Goal: Information Seeking & Learning: Find contact information

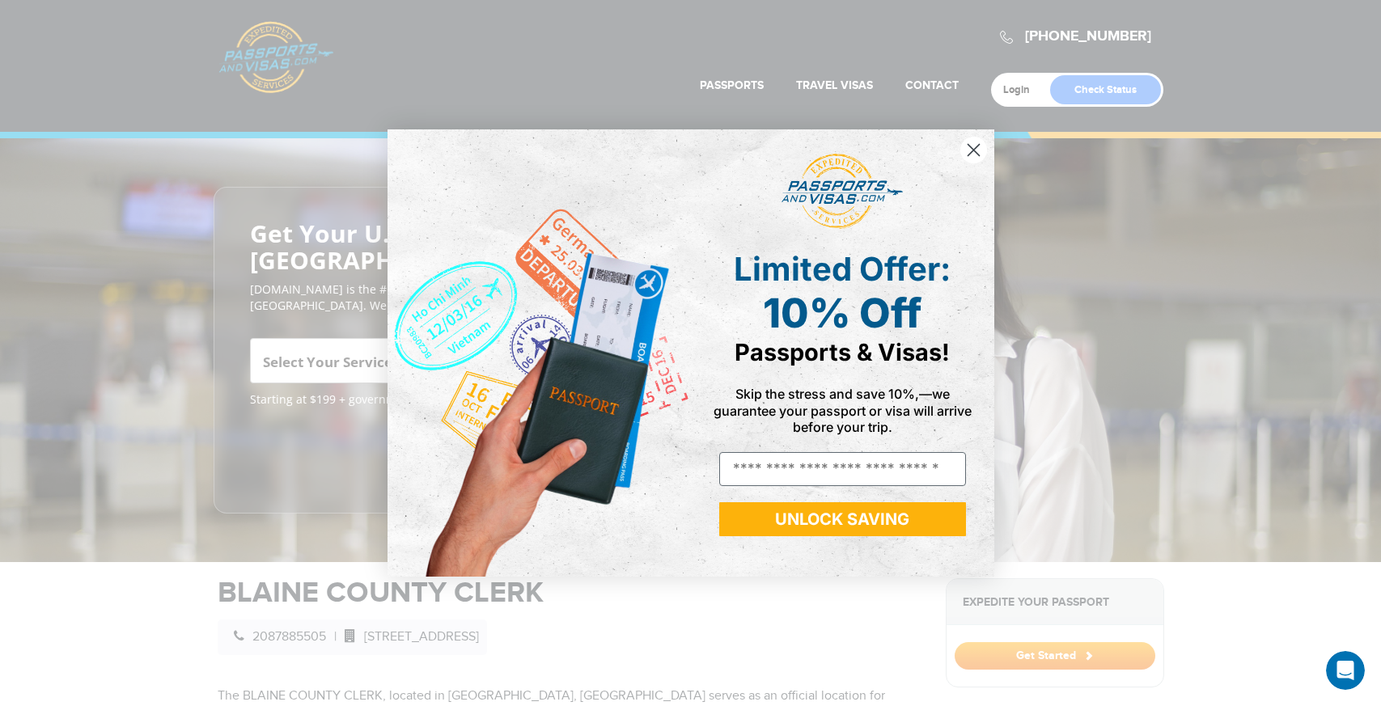
click at [969, 147] on circle "Close dialog" at bounding box center [973, 150] width 27 height 27
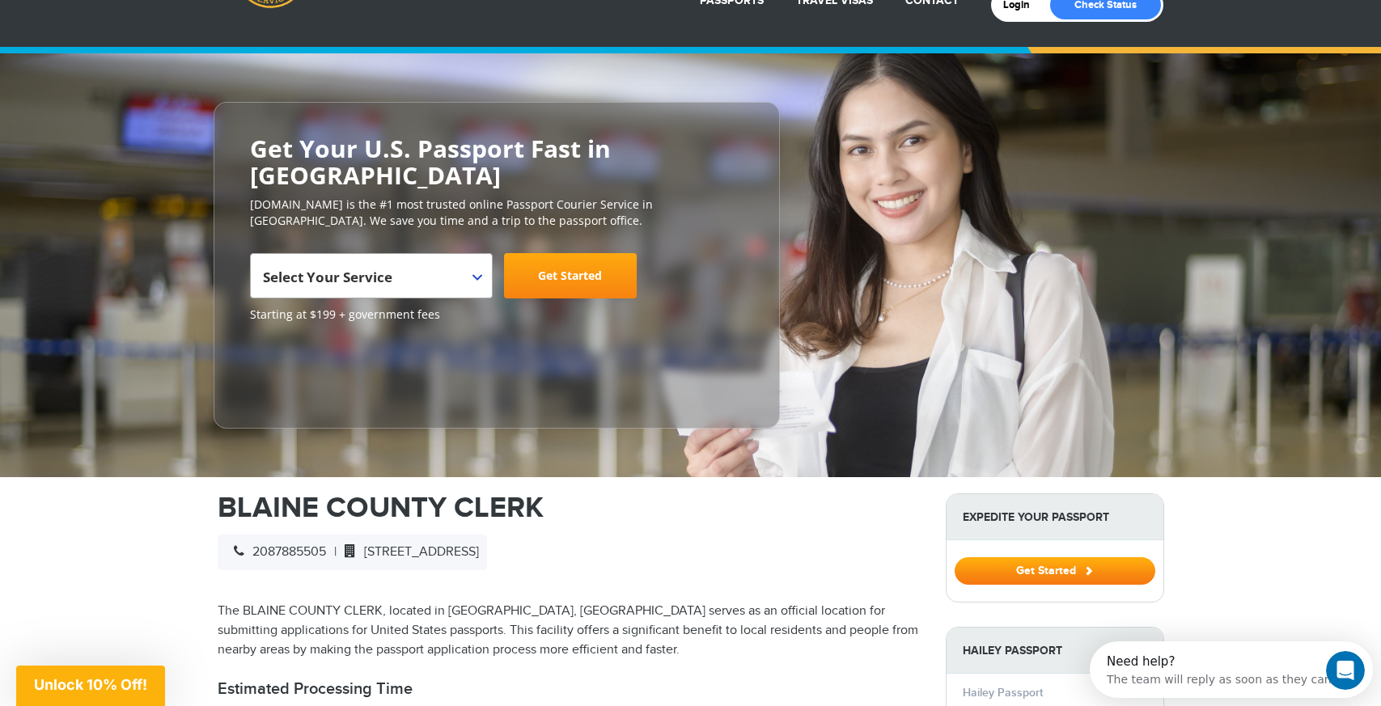
scroll to position [86, 0]
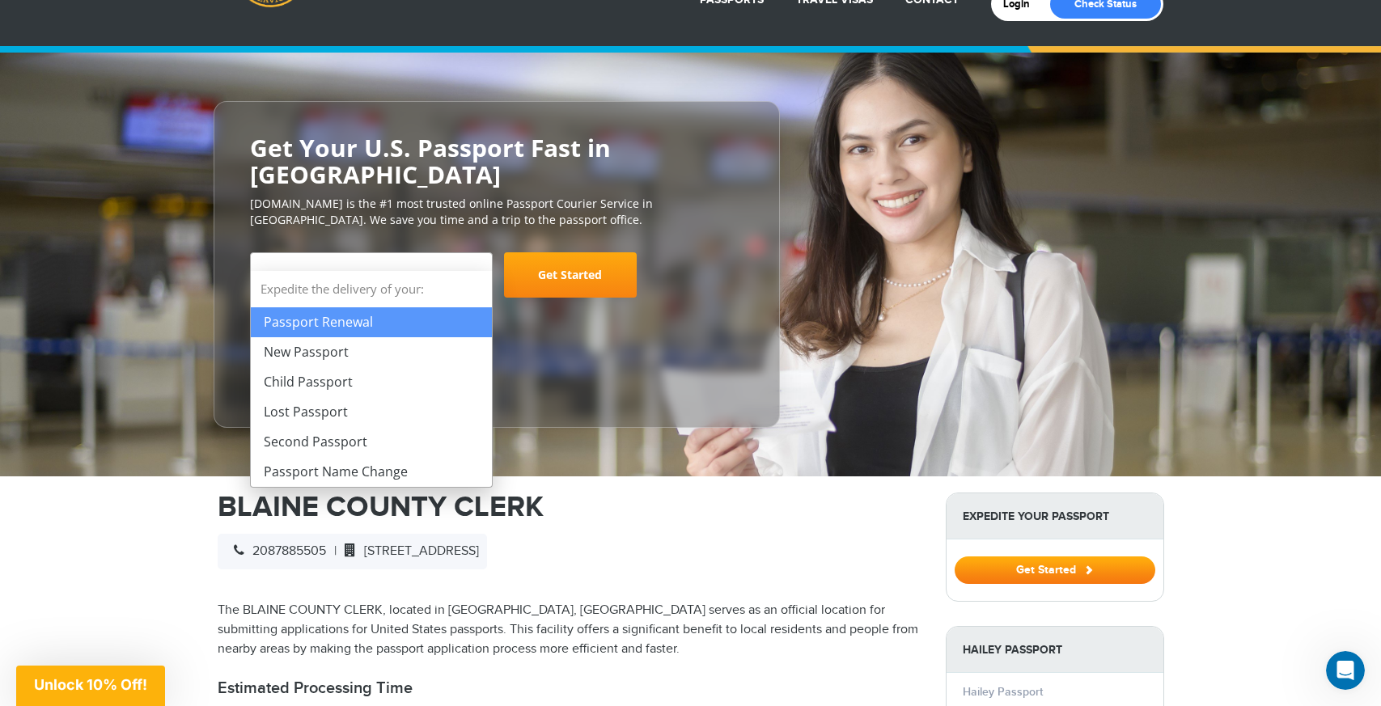
click at [477, 273] on b at bounding box center [477, 276] width 10 height 6
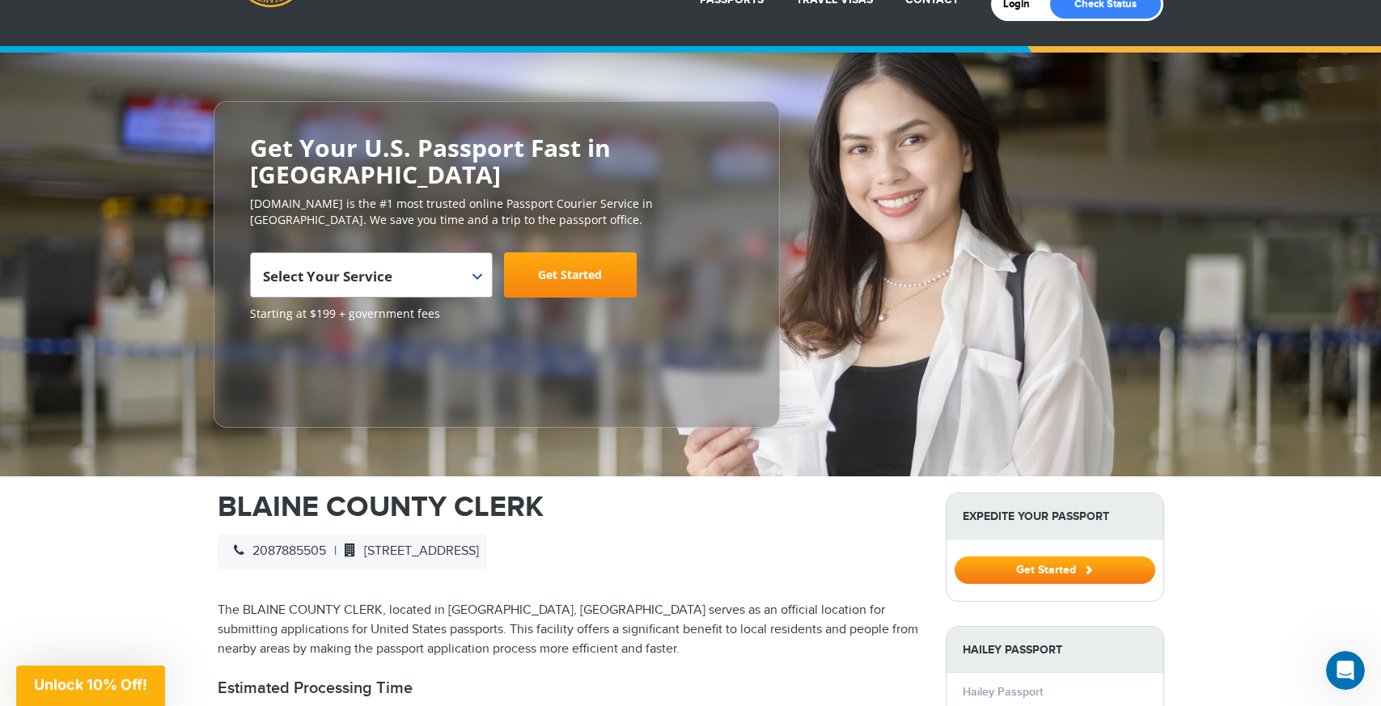
click at [669, 493] on h1 "BLAINE COUNTY CLERK" at bounding box center [570, 507] width 704 height 29
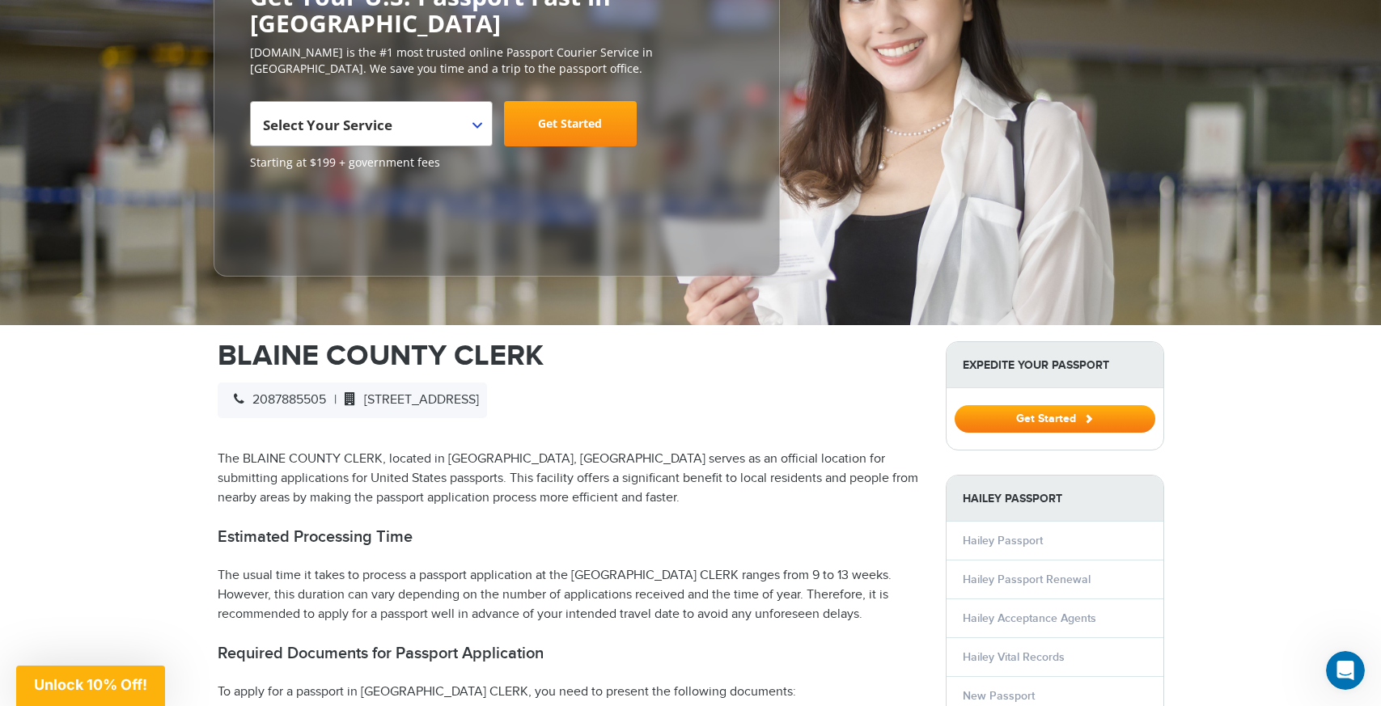
scroll to position [254, 0]
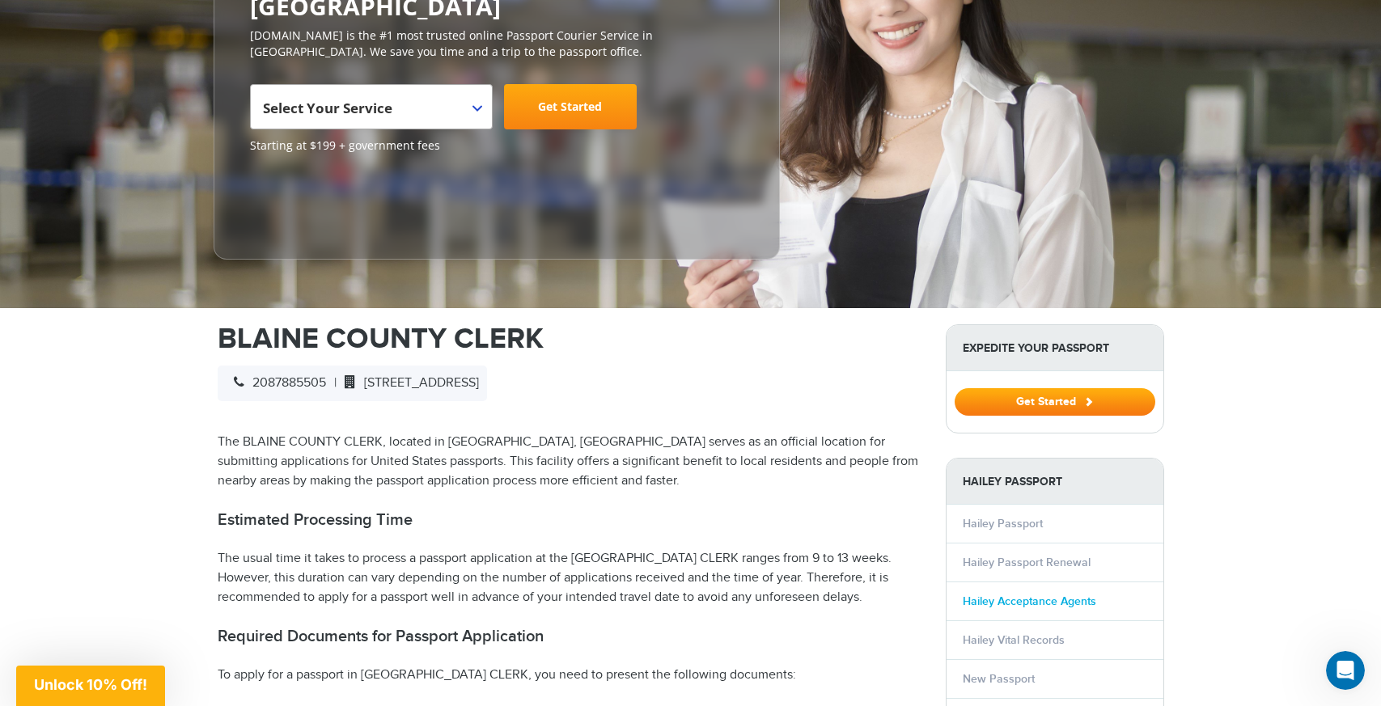
click at [984, 595] on link "Hailey Acceptance Agents" at bounding box center [1029, 602] width 133 height 14
